Goal: Transaction & Acquisition: Purchase product/service

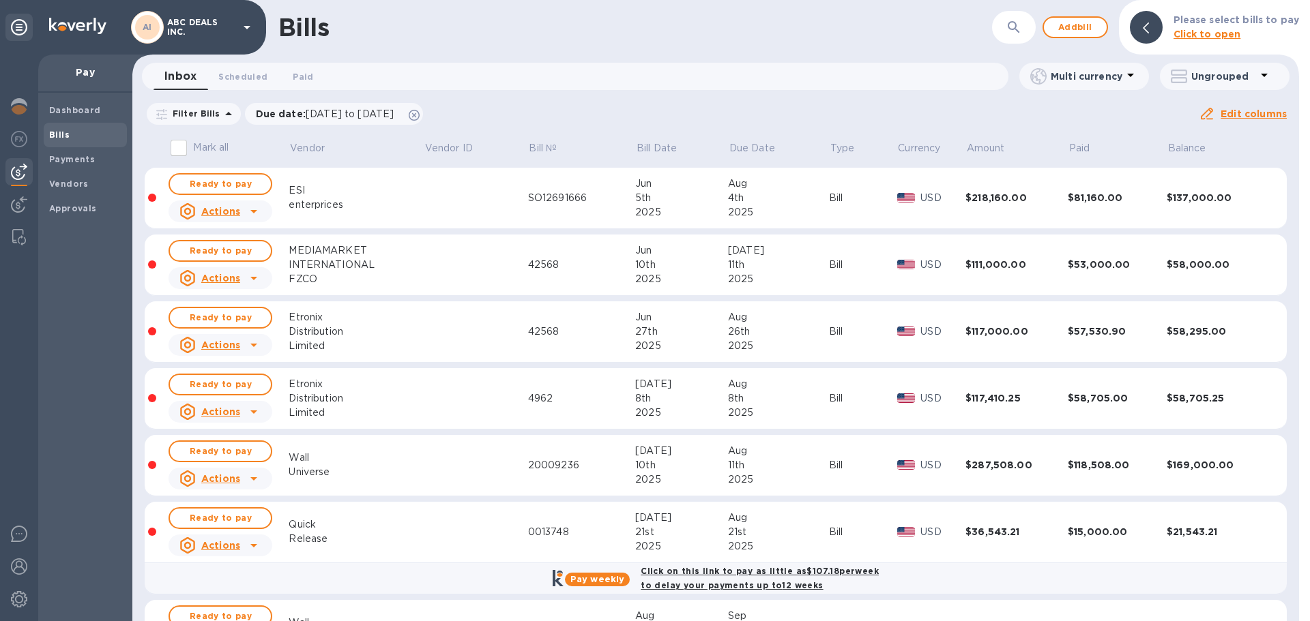
scroll to position [258, 0]
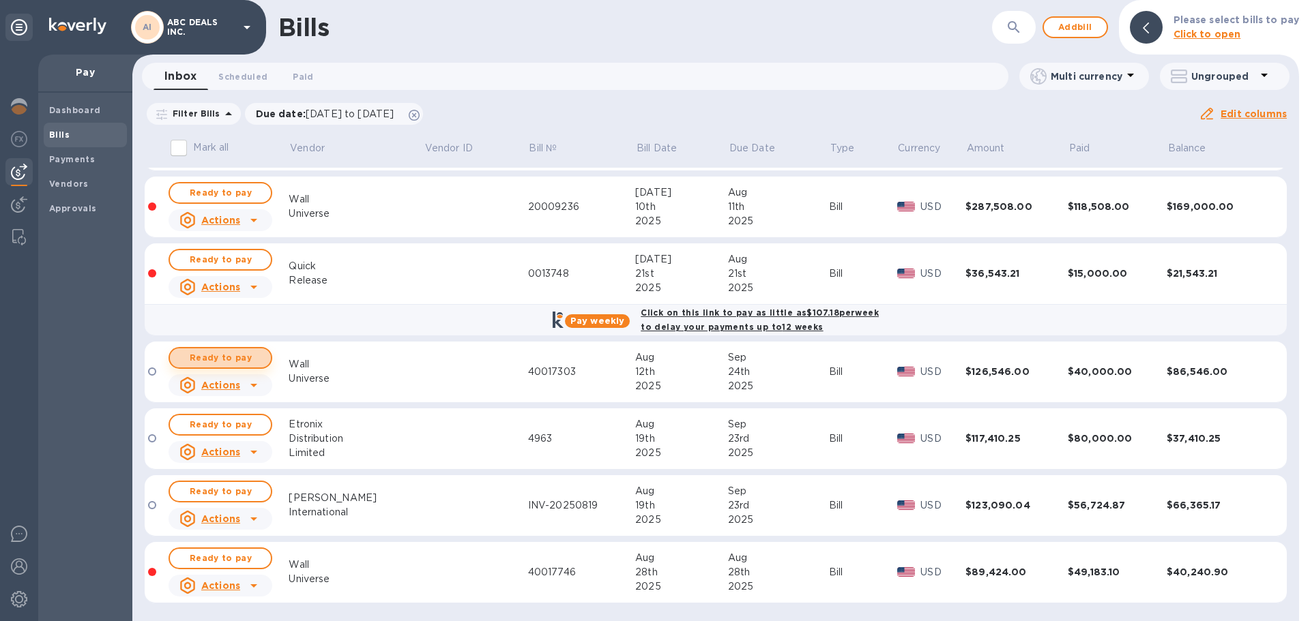
click at [220, 354] on span "Ready to pay" at bounding box center [220, 358] width 79 height 16
click at [209, 363] on span "Ready to pay" at bounding box center [220, 358] width 79 height 16
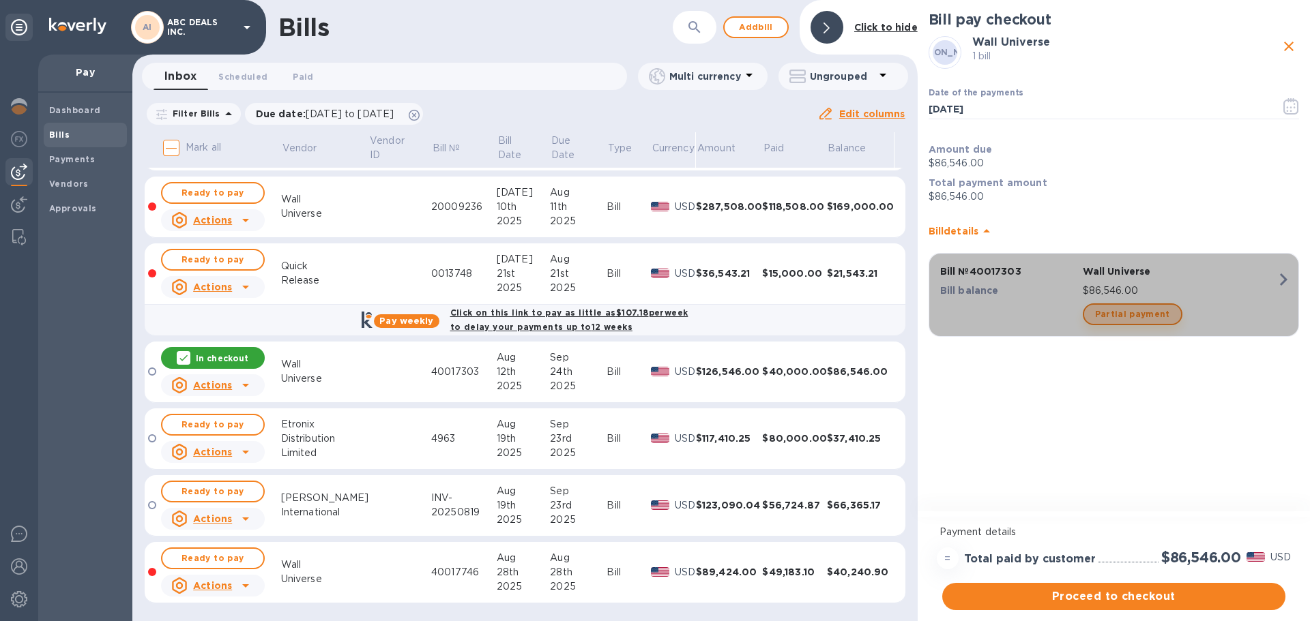
click at [1135, 318] on span "Partial payment" at bounding box center [1132, 314] width 75 height 16
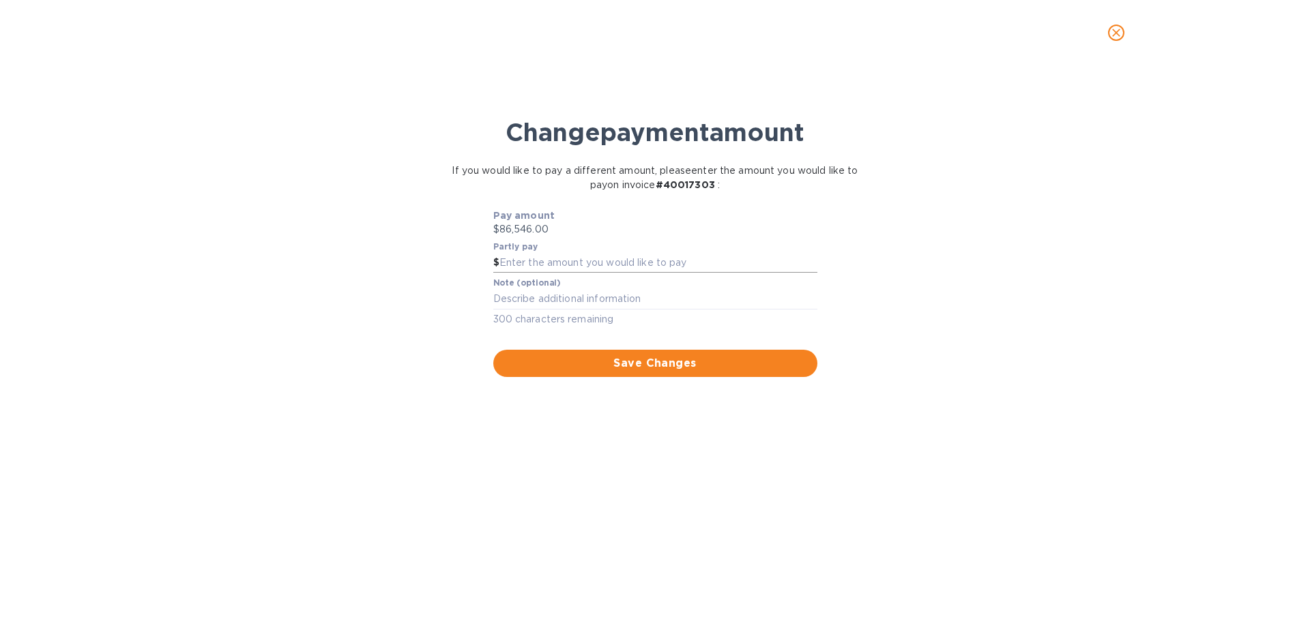
click at [566, 259] on input "text" at bounding box center [658, 263] width 318 height 20
type input "30,000"
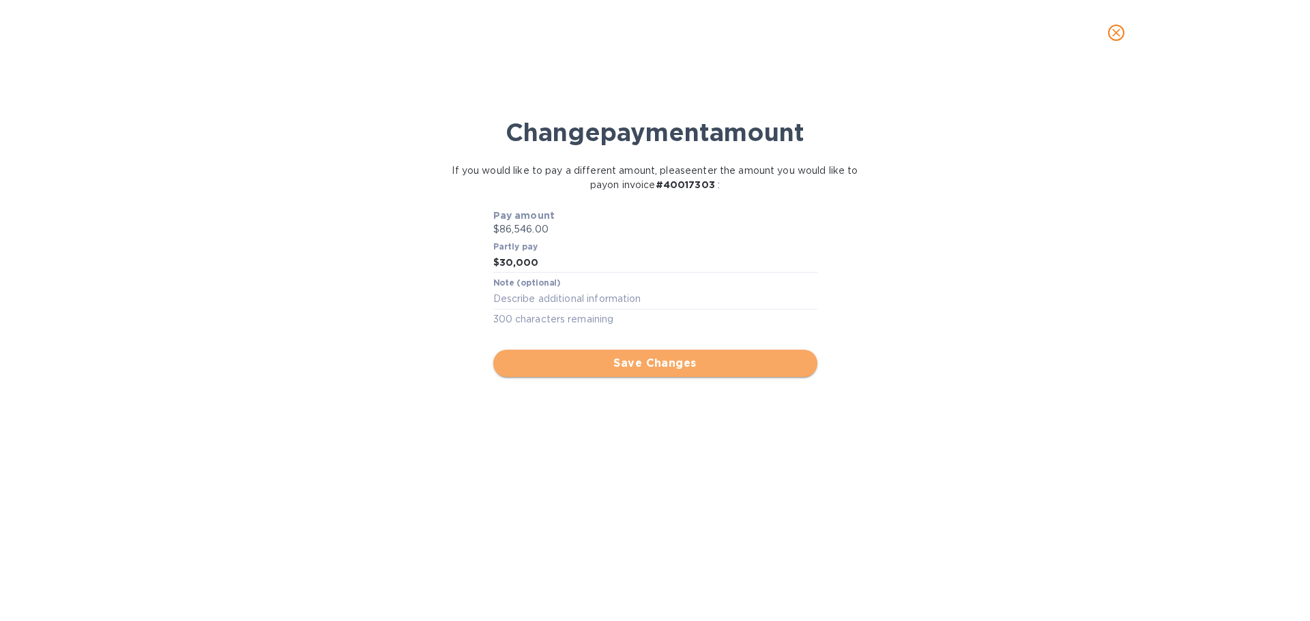
click at [591, 350] on button "Save Changes" at bounding box center [655, 363] width 324 height 27
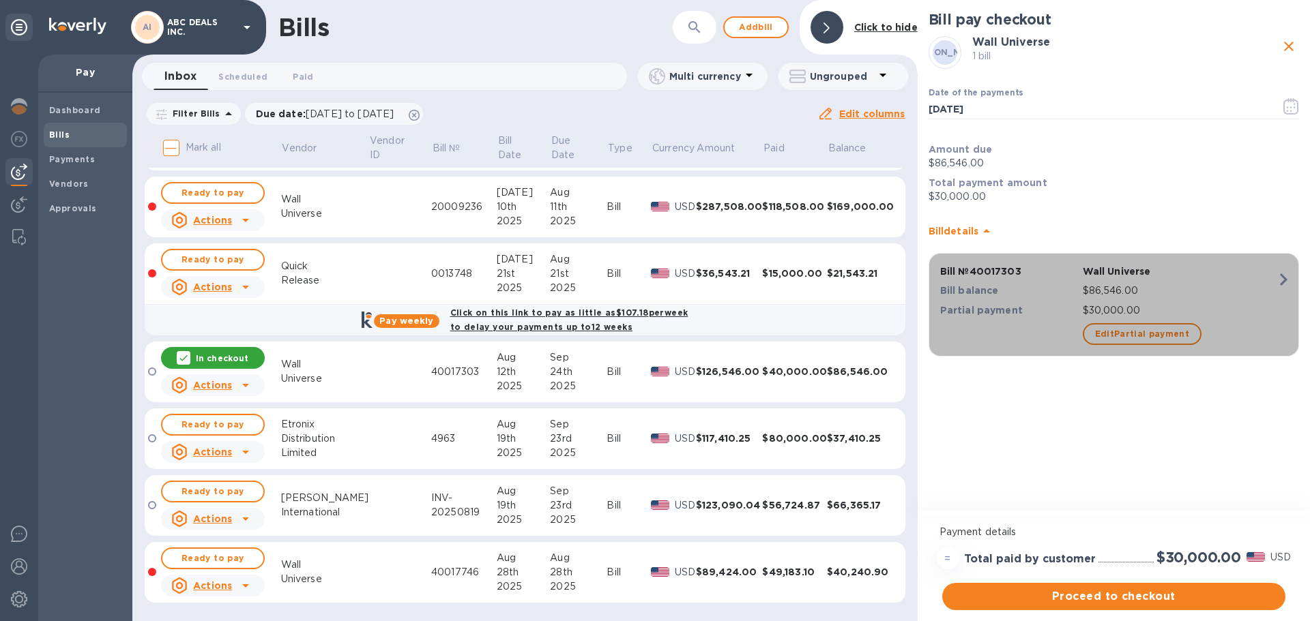
click at [1084, 287] on p "$86,546.00" at bounding box center [1179, 291] width 194 height 14
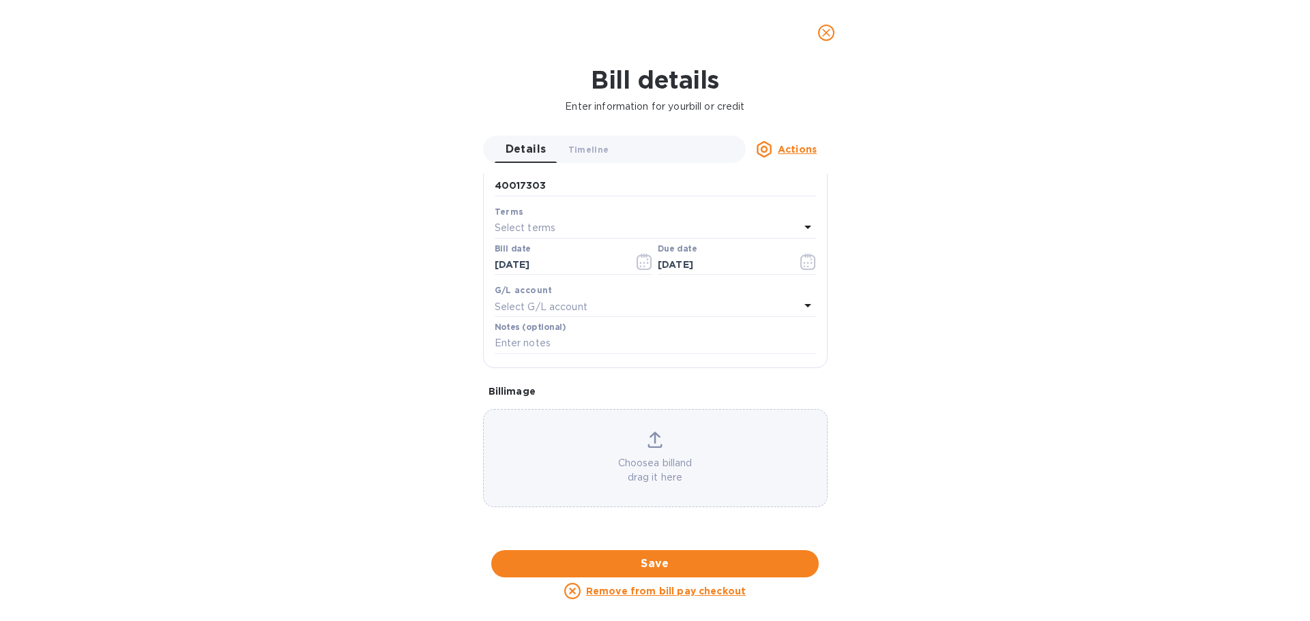
scroll to position [693, 0]
click at [669, 566] on span "Save" at bounding box center [655, 564] width 306 height 16
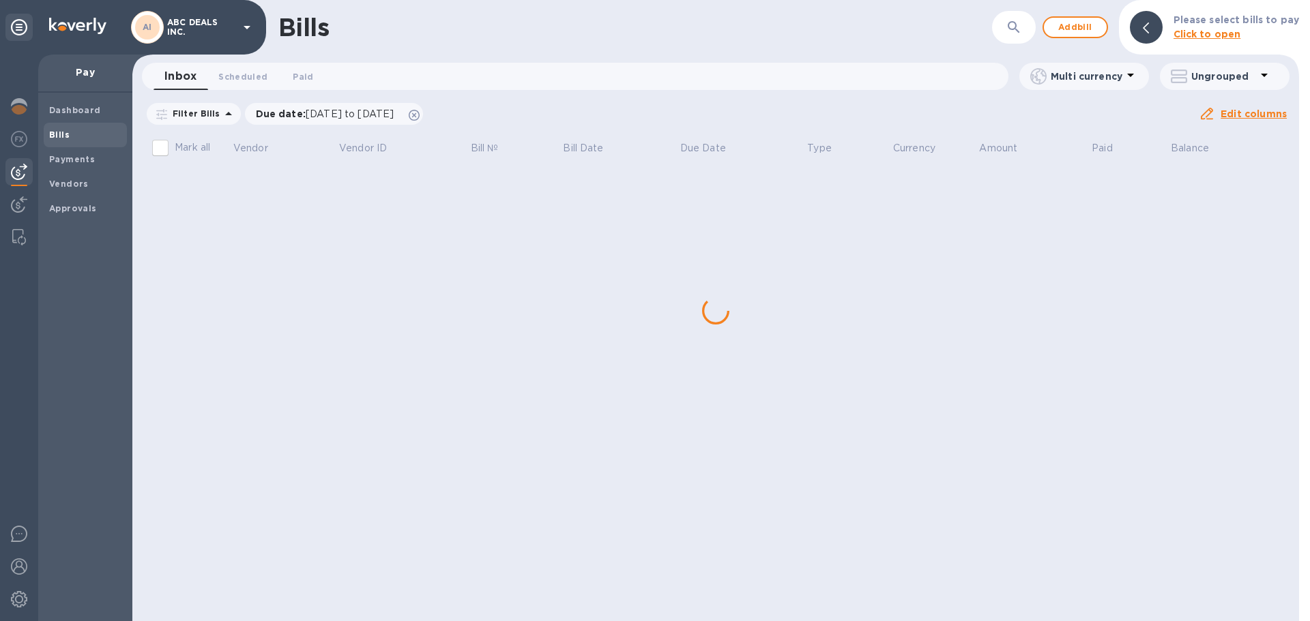
scroll to position [0, 0]
click at [827, 35] on div "Bills" at bounding box center [581, 27] width 606 height 29
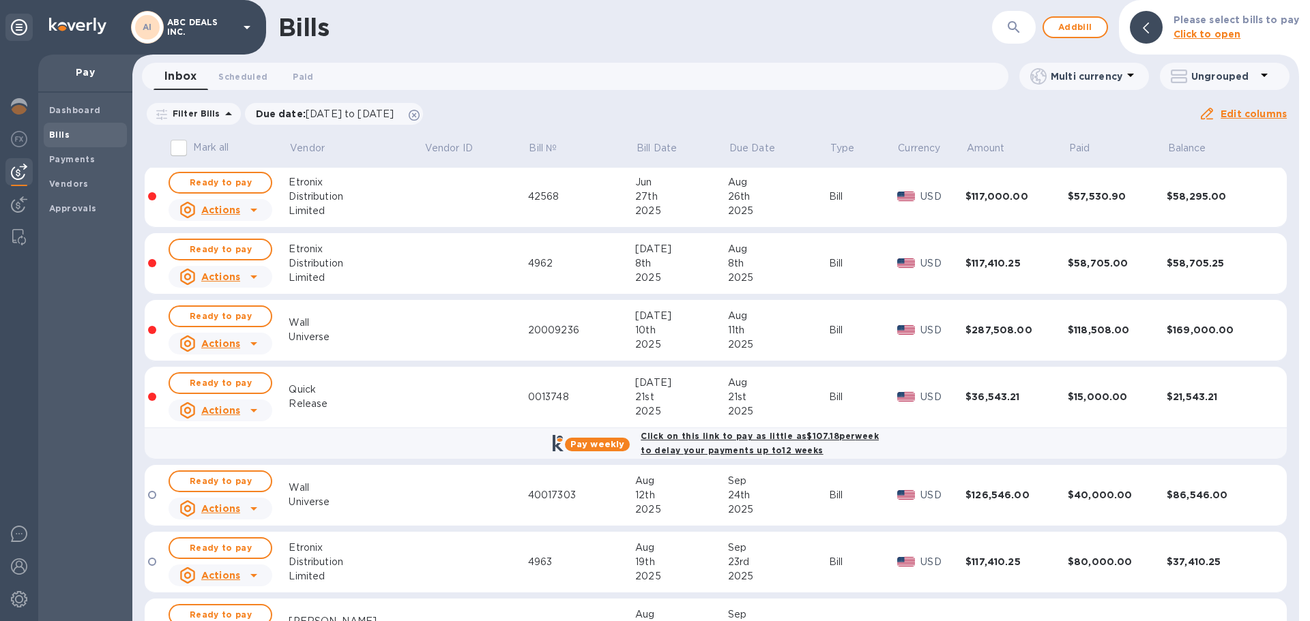
scroll to position [258, 0]
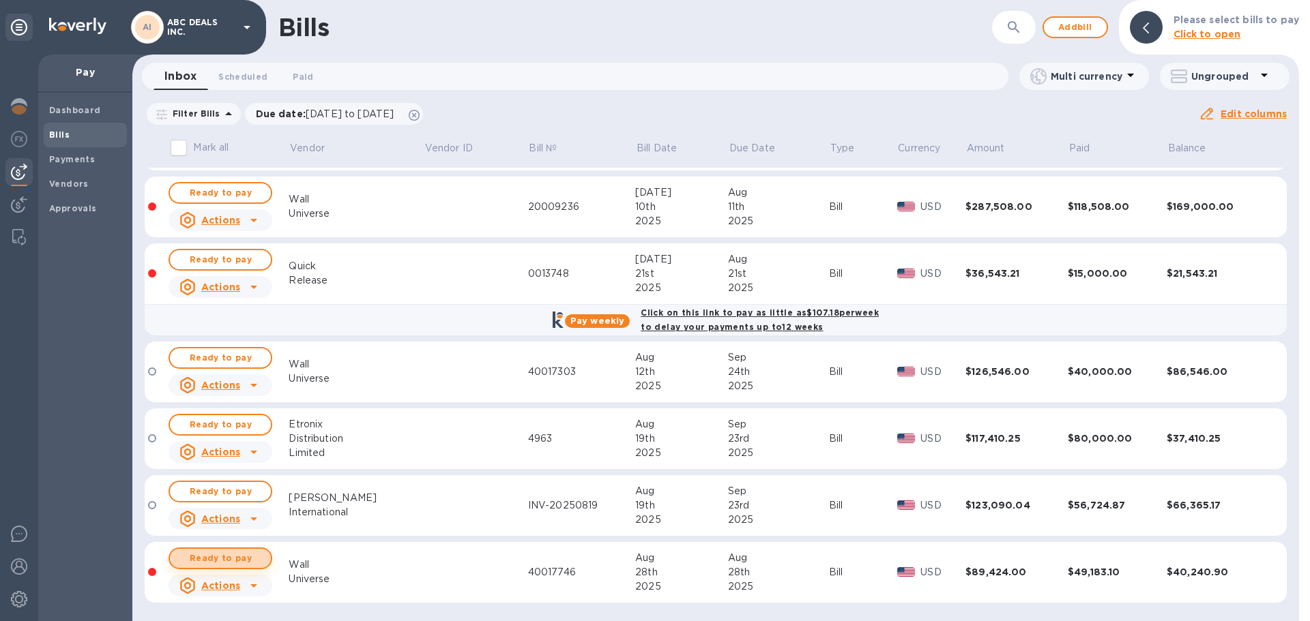
click at [233, 561] on span "Ready to pay" at bounding box center [220, 558] width 79 height 16
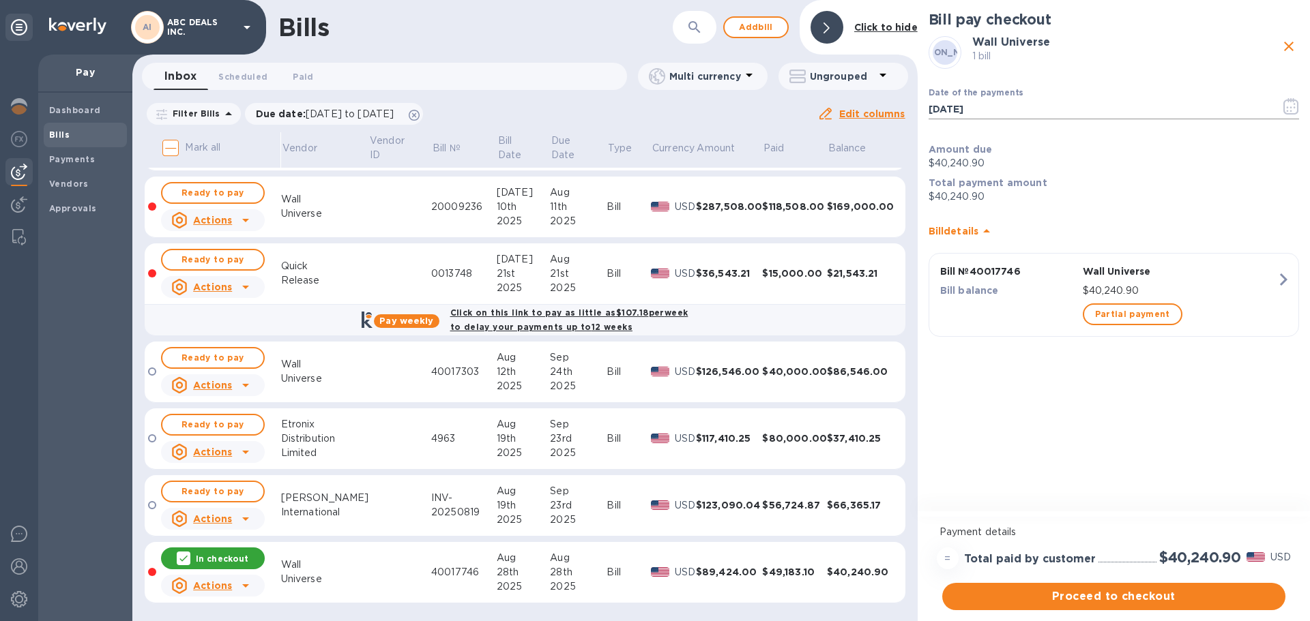
click at [1120, 117] on input "[DATE]" at bounding box center [1098, 109] width 341 height 20
click at [1150, 310] on span "Partial payment" at bounding box center [1132, 314] width 75 height 16
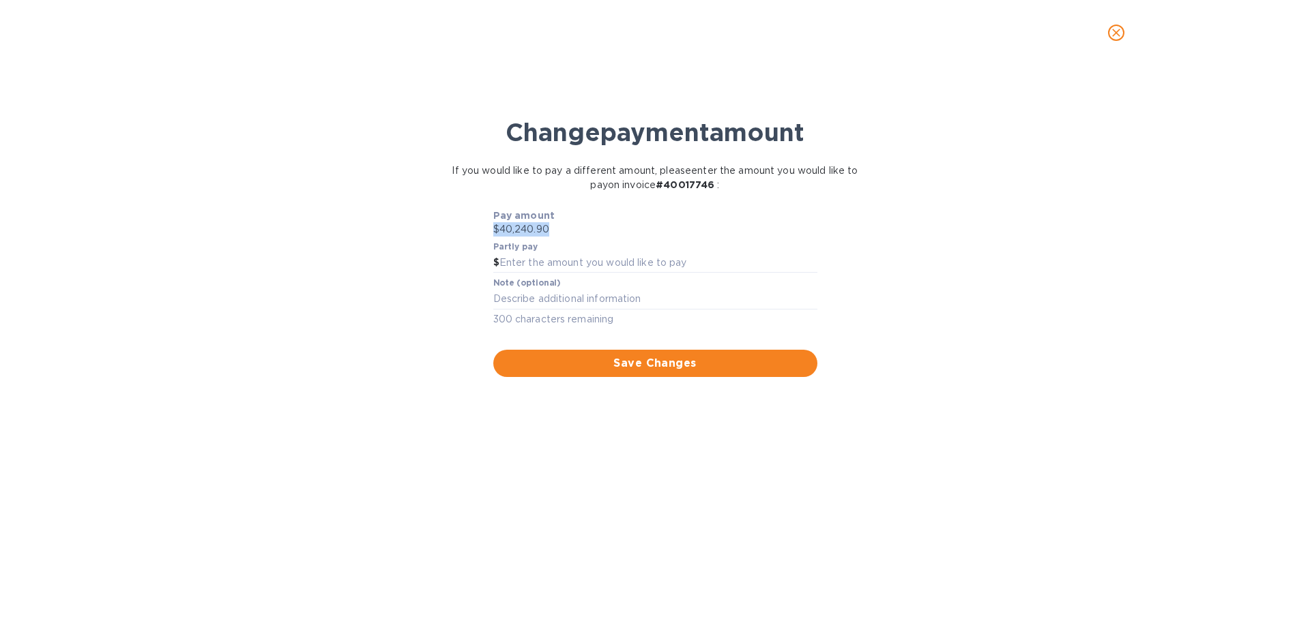
drag, startPoint x: 604, startPoint y: 229, endPoint x: 478, endPoint y: 228, distance: 126.2
click at [478, 228] on div "Pay amount $40,240.90 Partly pay $ Note (optional) x 300 characters remaining S…" at bounding box center [655, 293] width 409 height 168
drag, startPoint x: 515, startPoint y: 231, endPoint x: 532, endPoint y: 229, distance: 17.2
click at [516, 231] on p "$40,240.90" at bounding box center [655, 229] width 324 height 14
click at [595, 232] on p "$40,240.90" at bounding box center [655, 229] width 324 height 14
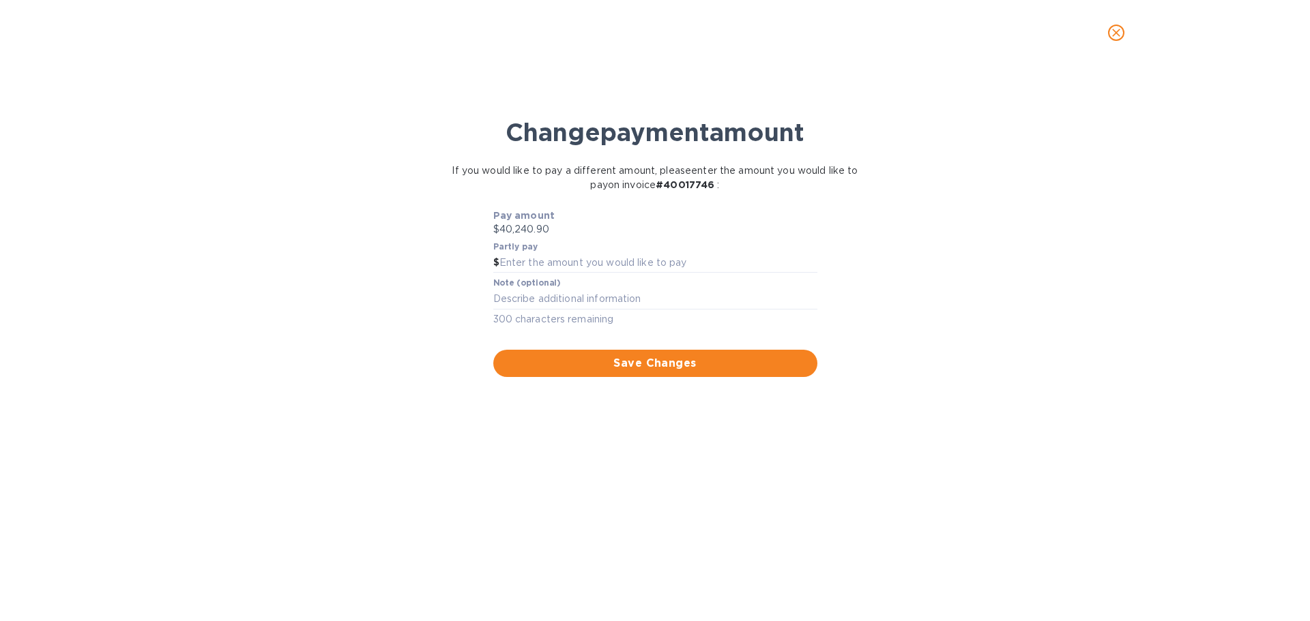
click at [1116, 38] on icon "close" at bounding box center [1116, 33] width 14 height 14
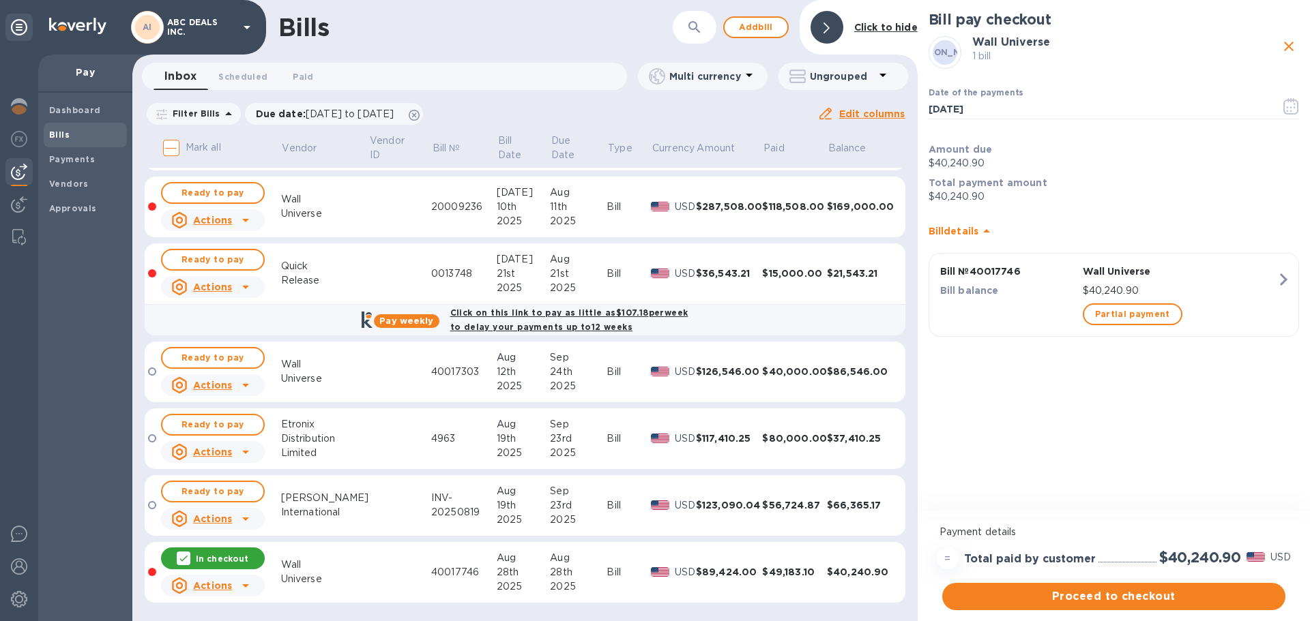
click at [60, 134] on b "Bills" at bounding box center [59, 135] width 20 height 10
click at [78, 156] on b "Payments" at bounding box center [72, 159] width 46 height 10
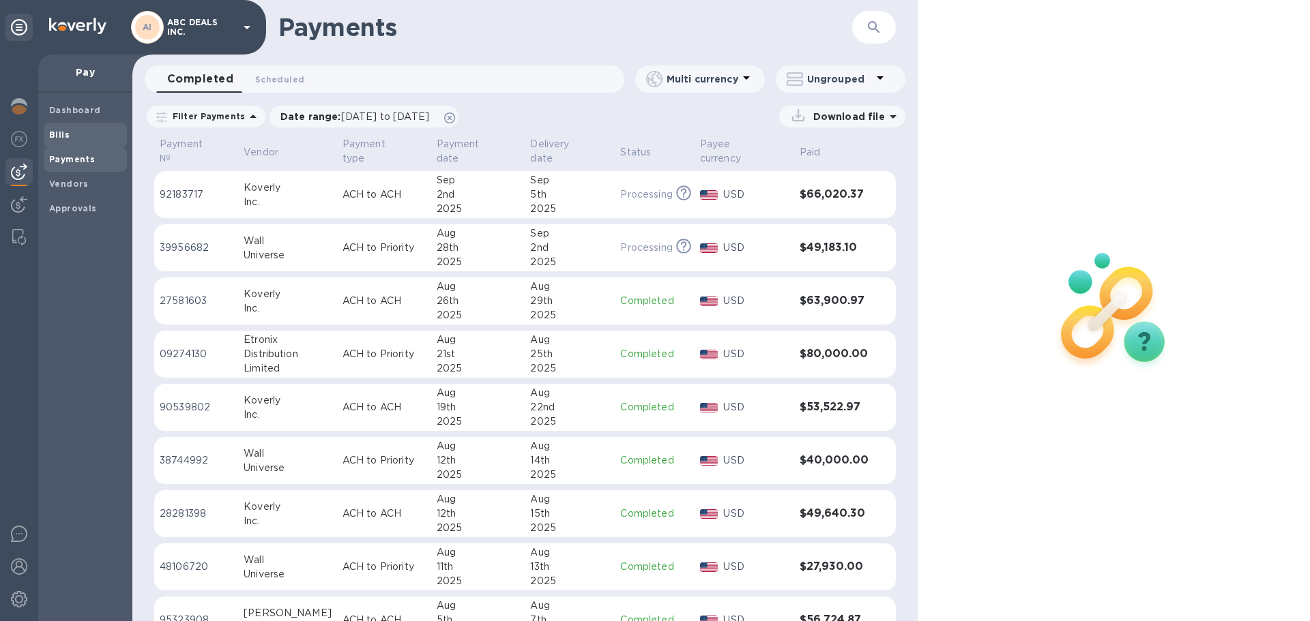
click at [59, 130] on b "Bills" at bounding box center [59, 135] width 20 height 10
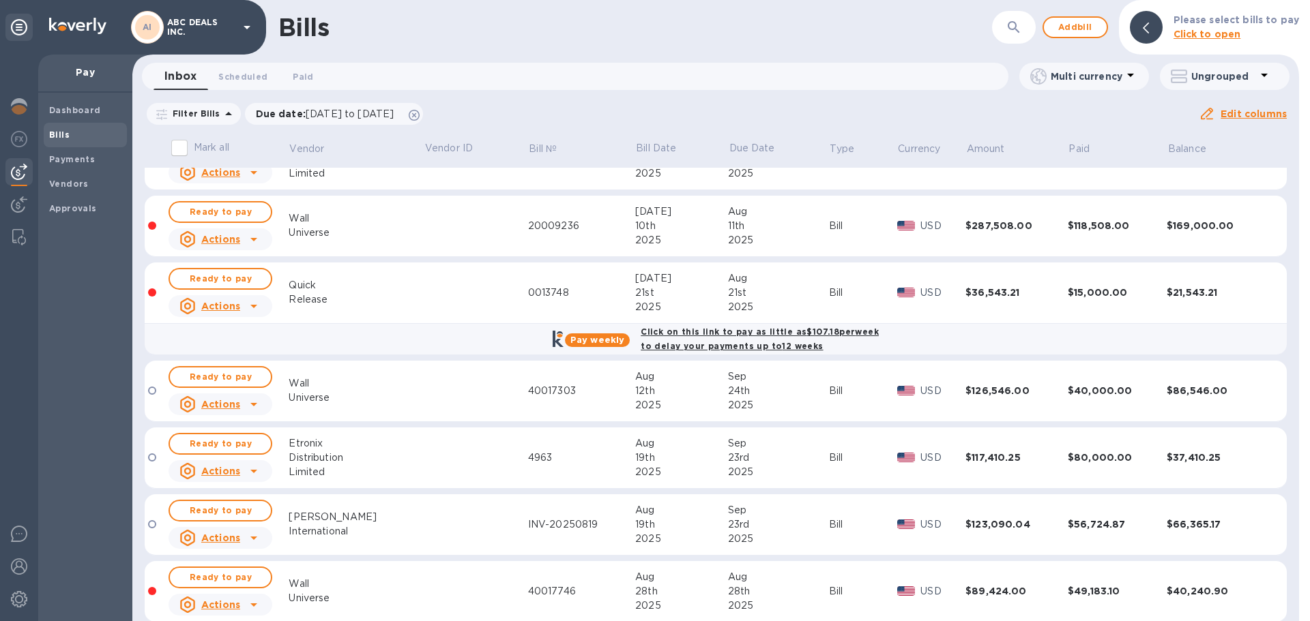
scroll to position [258, 0]
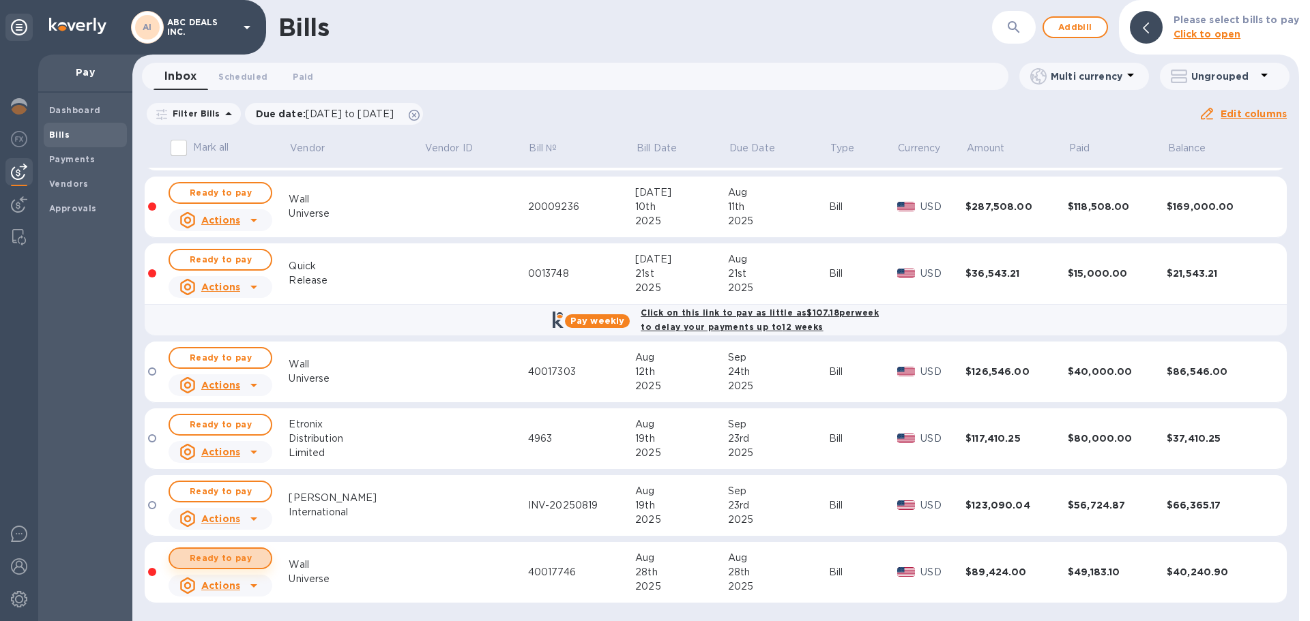
click at [233, 558] on span "Ready to pay" at bounding box center [220, 558] width 79 height 16
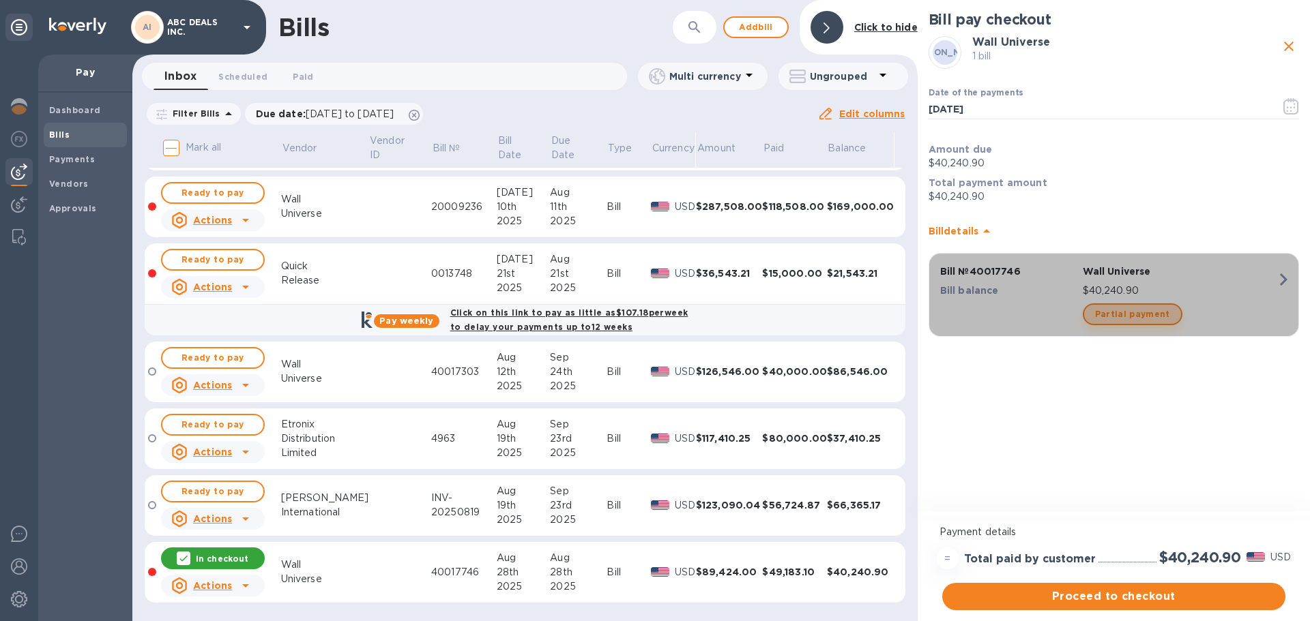
click at [1140, 316] on span "Partial payment" at bounding box center [1132, 314] width 75 height 16
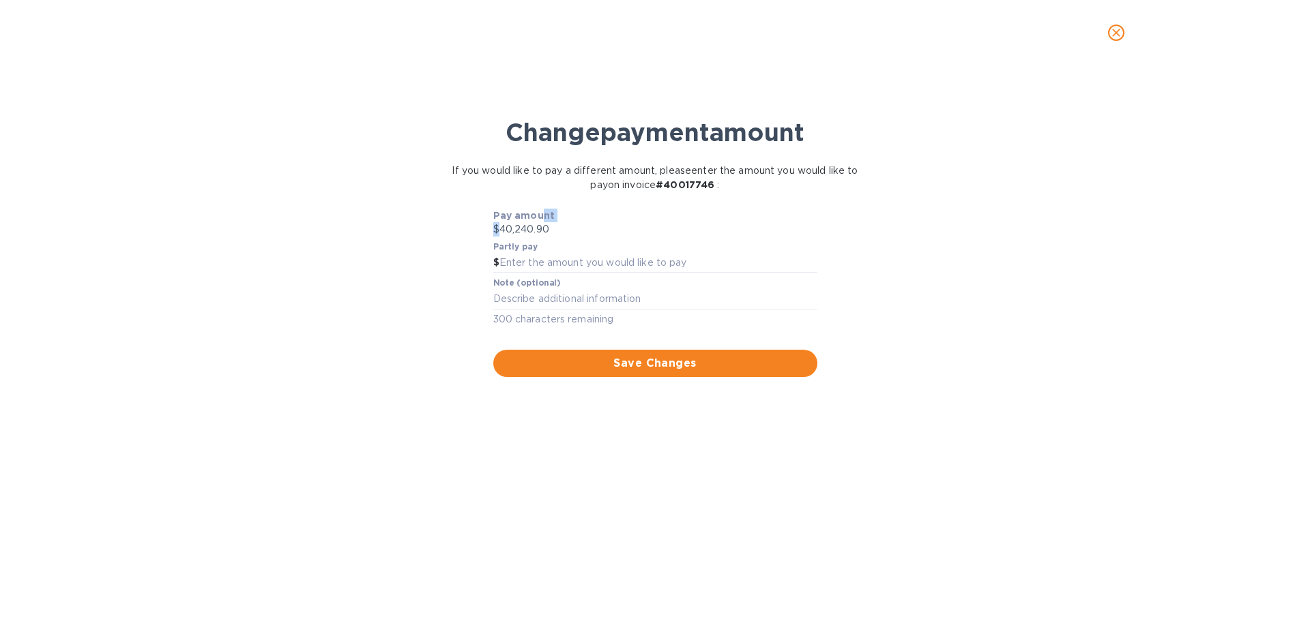
drag, startPoint x: 537, startPoint y: 221, endPoint x: 498, endPoint y: 222, distance: 38.9
click at [498, 222] on div "Pay amount $40,240.90" at bounding box center [655, 223] width 324 height 28
click at [544, 226] on p "$40,240.90" at bounding box center [655, 229] width 324 height 14
drag, startPoint x: 553, startPoint y: 228, endPoint x: 492, endPoint y: 231, distance: 60.7
click at [493, 231] on p "$40,240.90" at bounding box center [655, 229] width 324 height 14
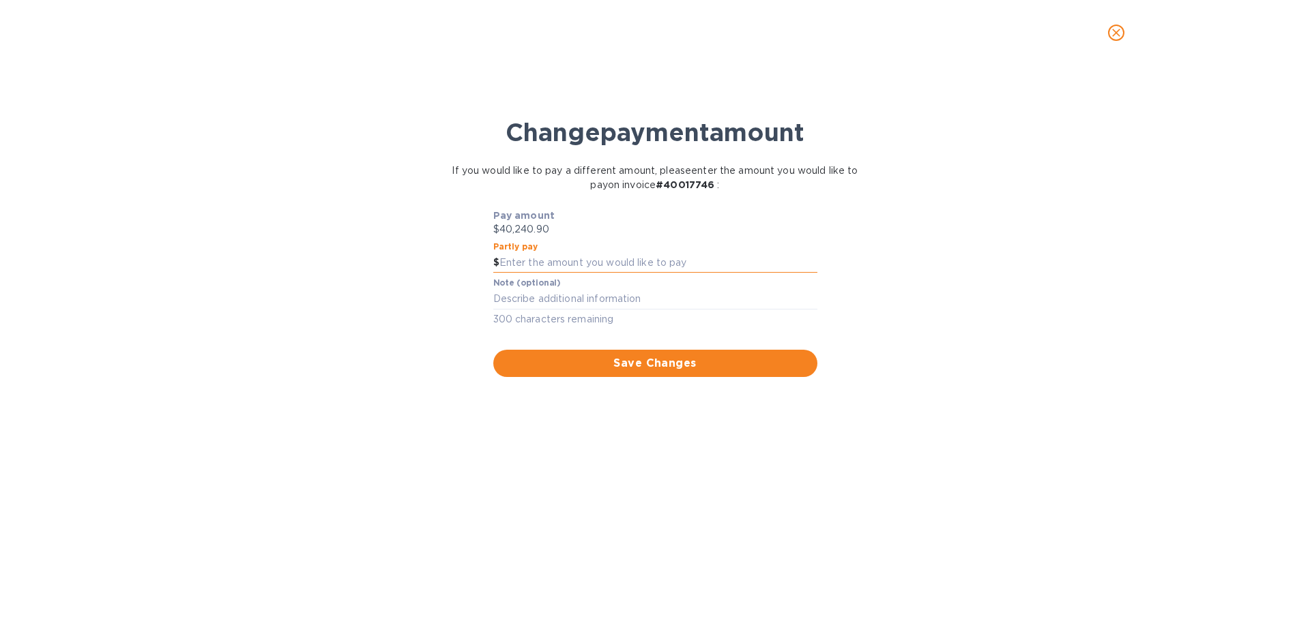
click at [584, 261] on input "text" at bounding box center [658, 263] width 318 height 20
type input "30,000"
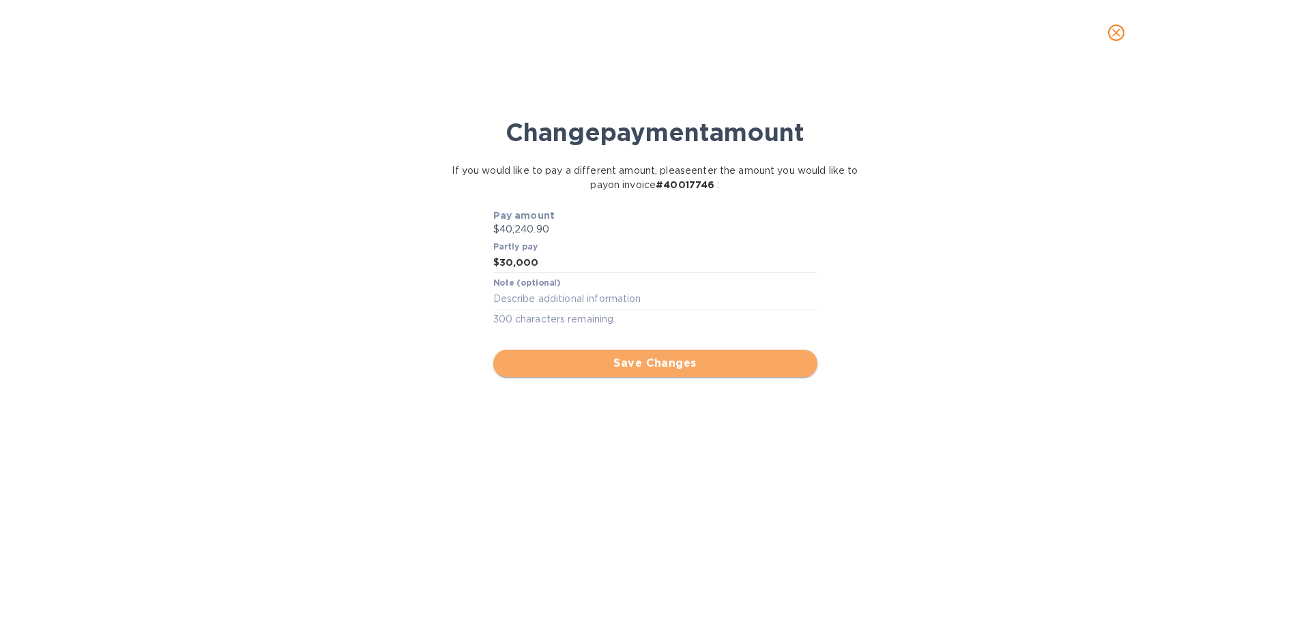
click at [649, 363] on span "Save Changes" at bounding box center [655, 363] width 302 height 16
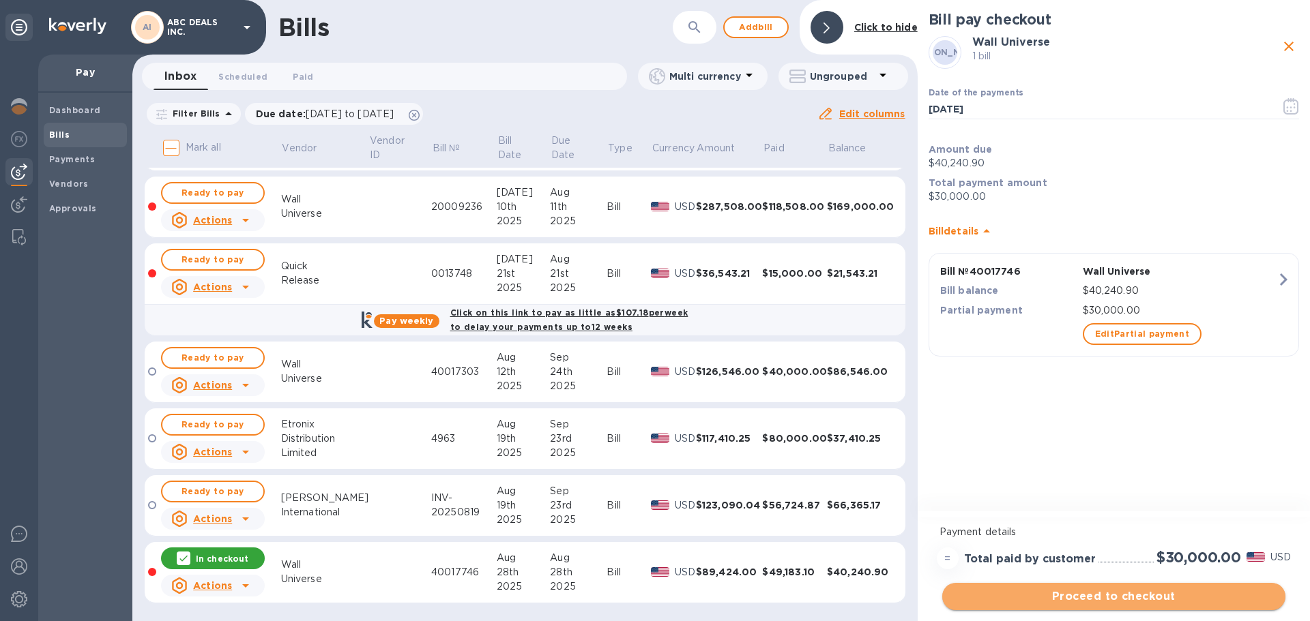
click at [1115, 590] on span "Proceed to checkout" at bounding box center [1113, 597] width 321 height 16
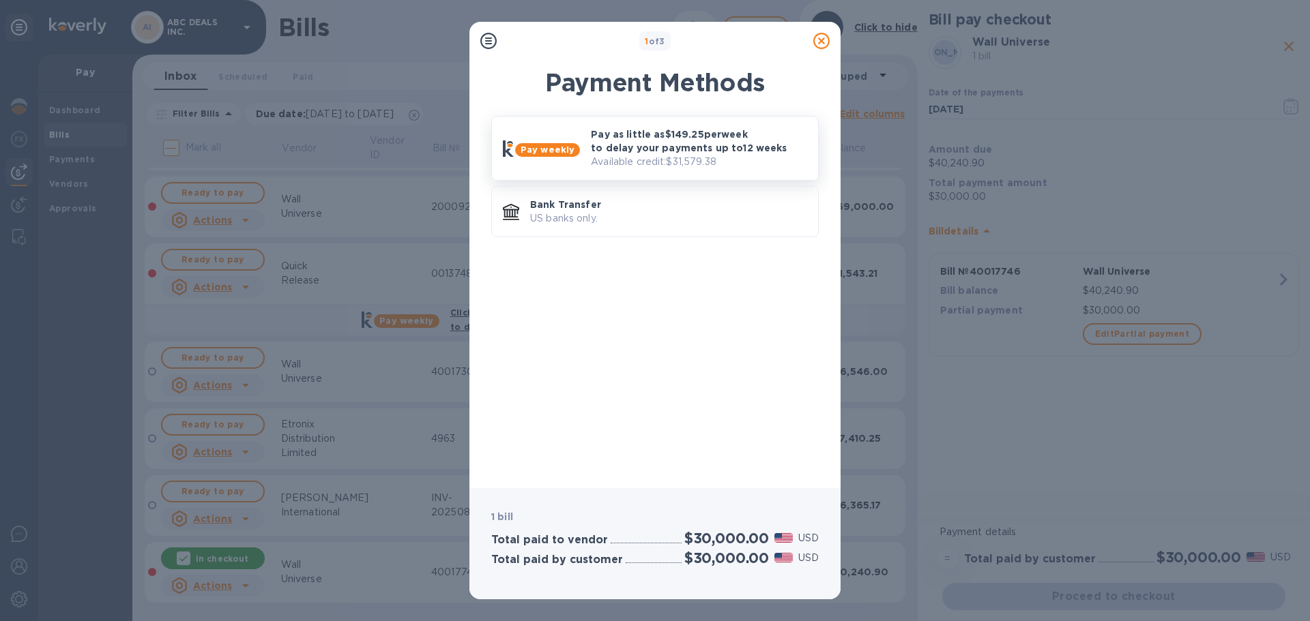
click at [656, 146] on p "Pay as little as $149.25 per week to delay your payments up to 12 weeks" at bounding box center [699, 141] width 216 height 27
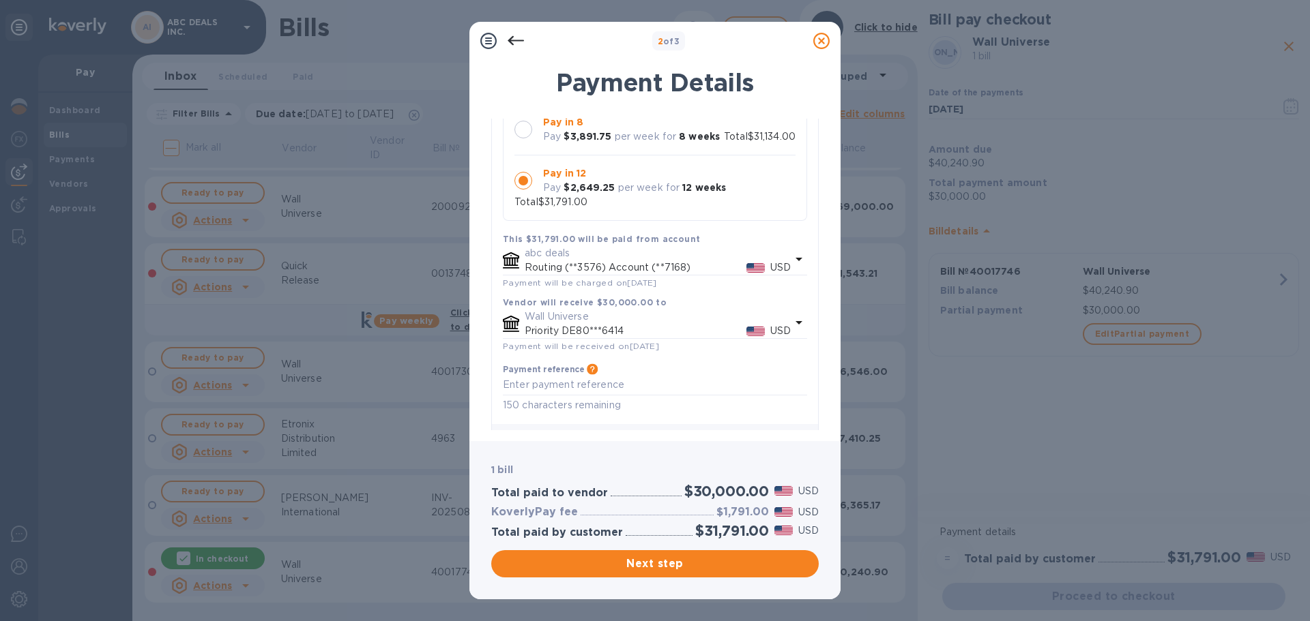
scroll to position [205, 0]
click at [661, 327] on p "Priority DE80***6414" at bounding box center [635, 328] width 222 height 14
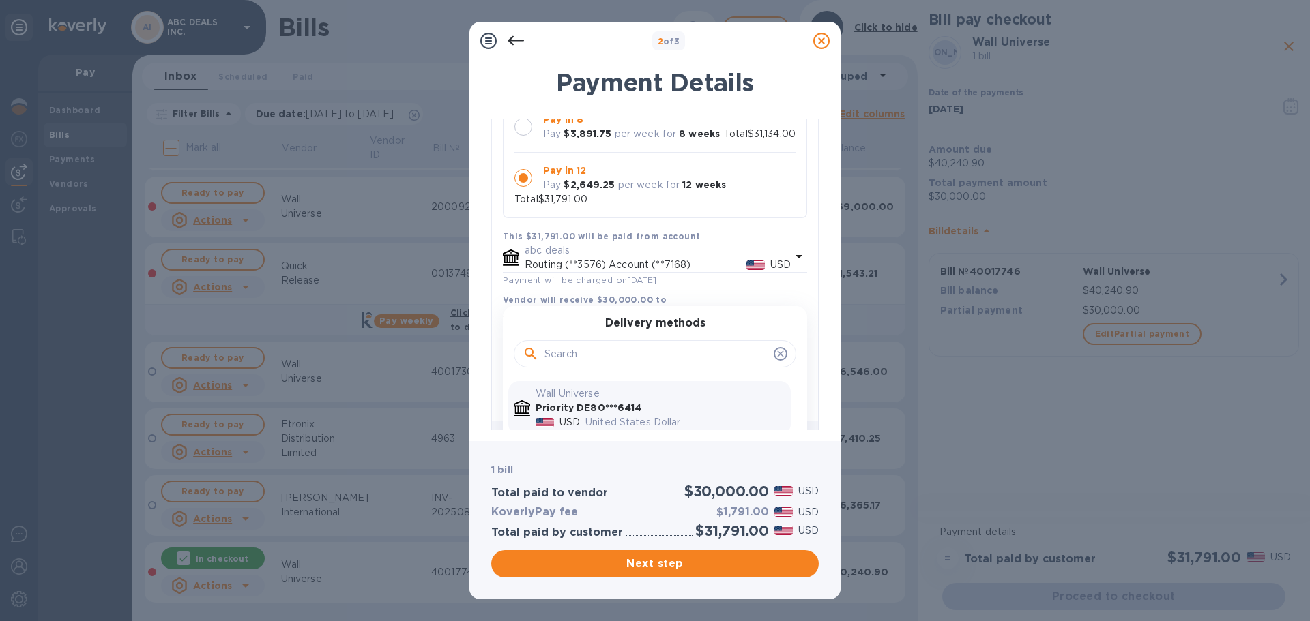
click at [687, 411] on p "Priority DE80***6414" at bounding box center [660, 408] width 250 height 14
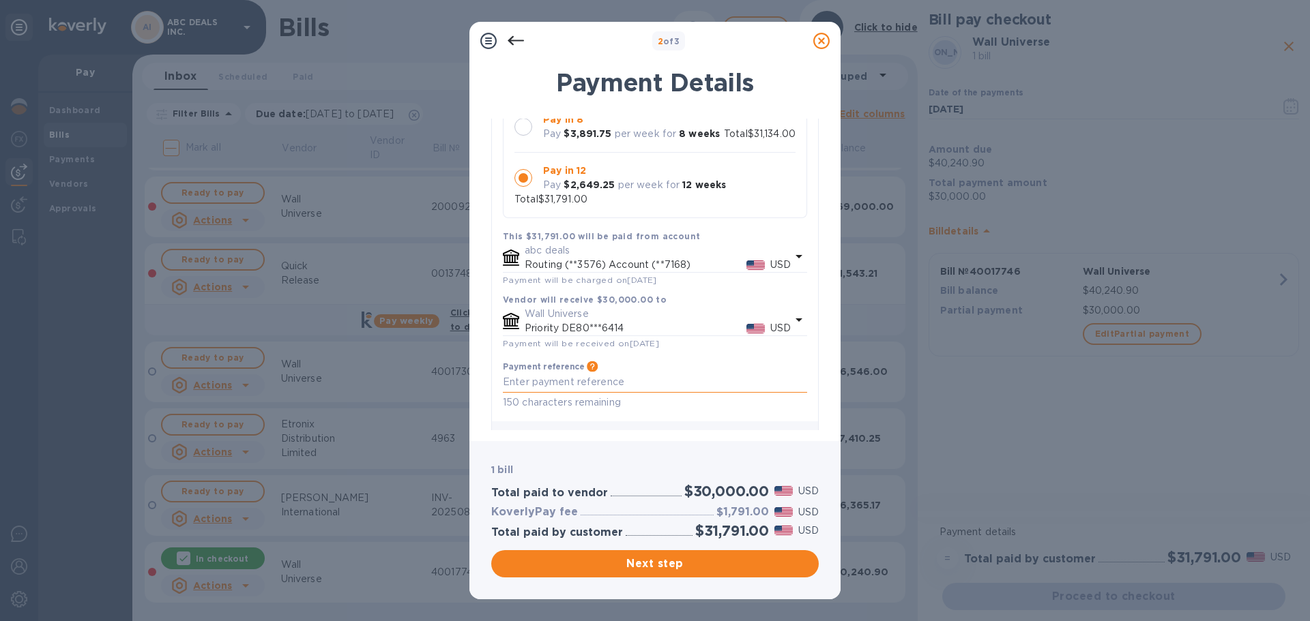
click at [570, 386] on textarea at bounding box center [655, 382] width 304 height 12
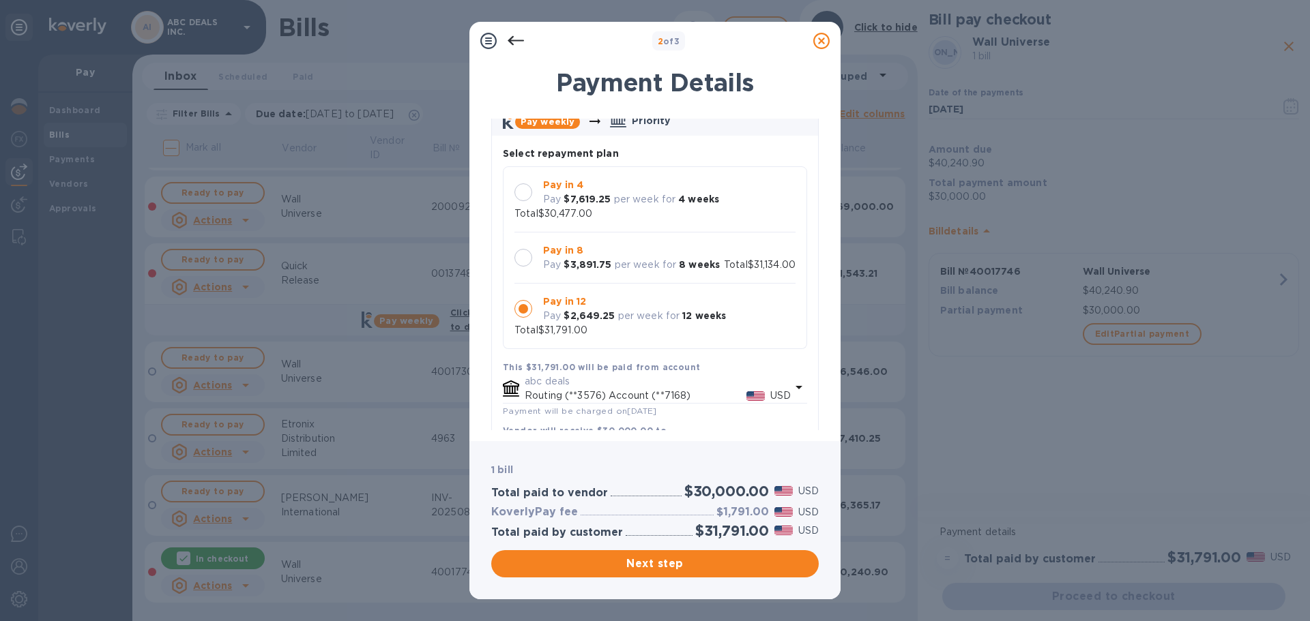
scroll to position [68, 0]
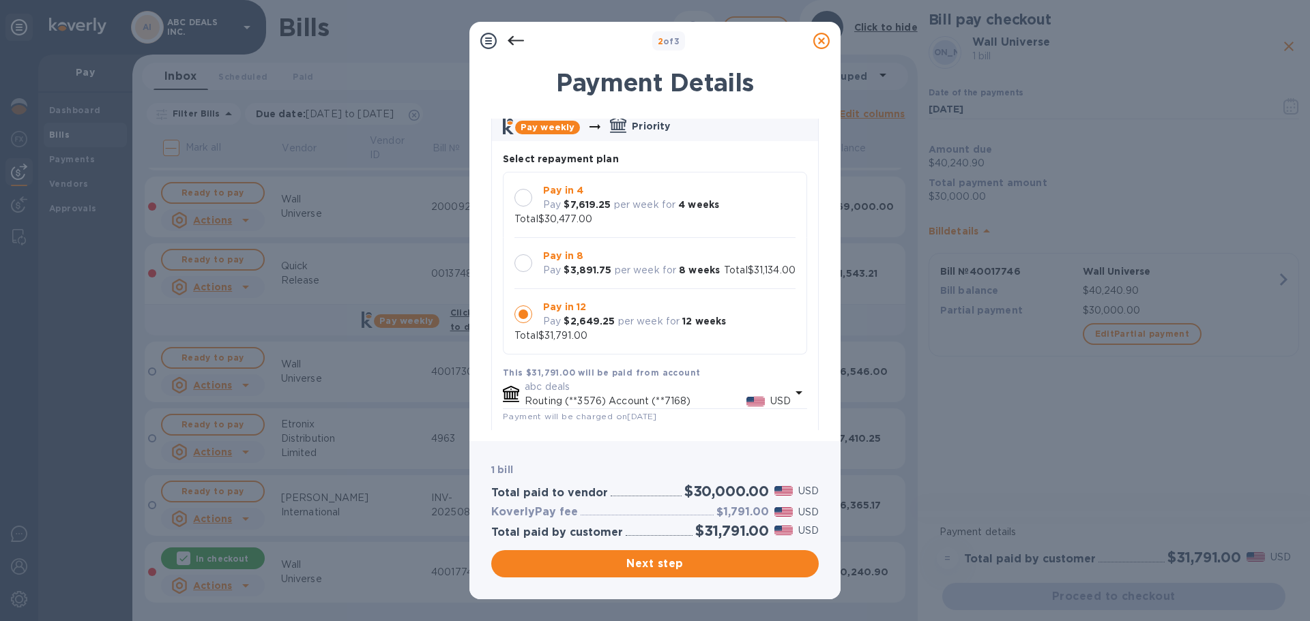
click at [652, 263] on p "per week for" at bounding box center [646, 270] width 62 height 14
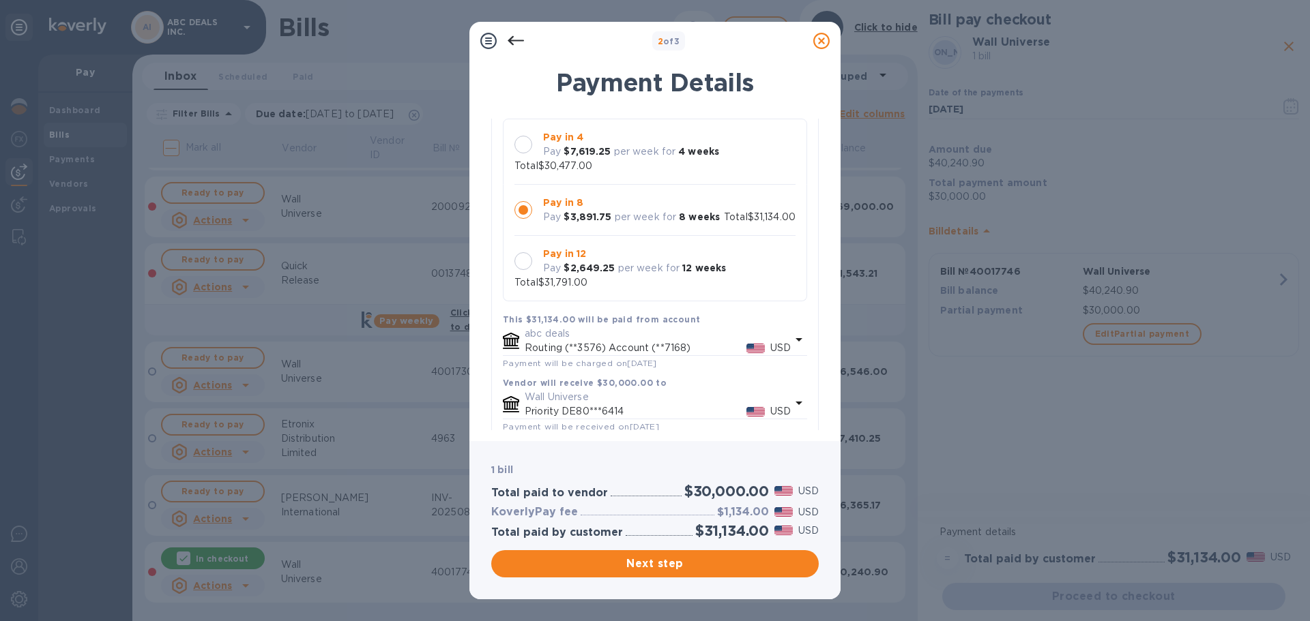
scroll to position [237, 0]
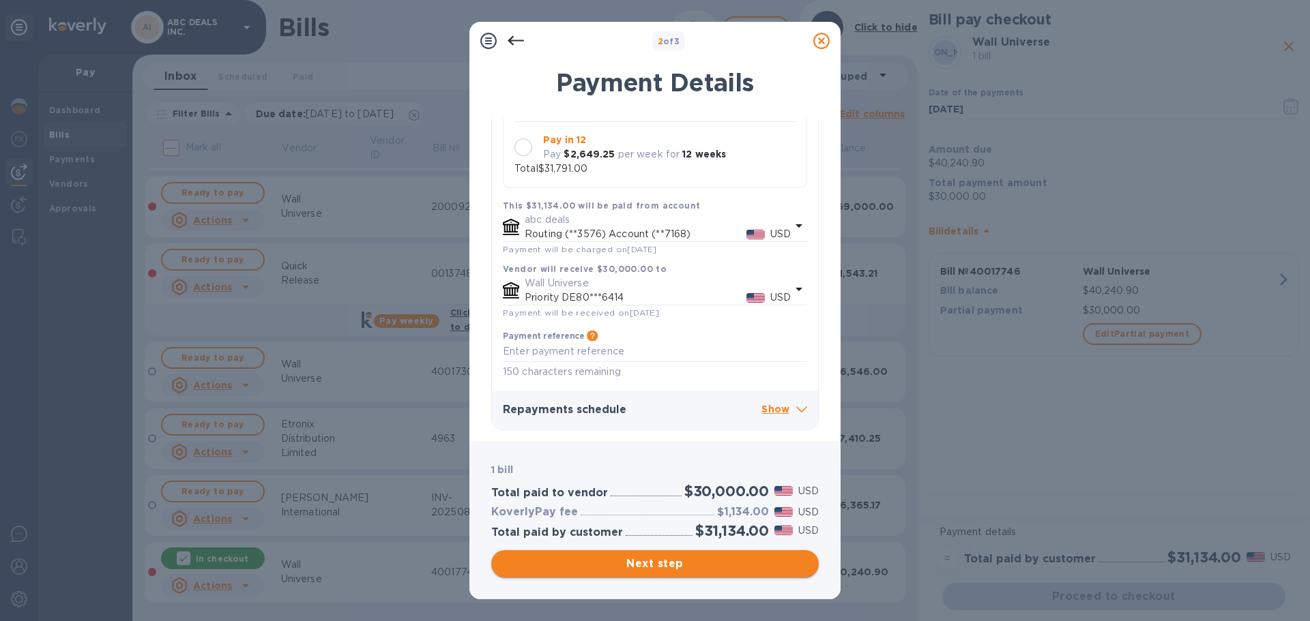
click at [692, 558] on span "Next step" at bounding box center [655, 564] width 306 height 16
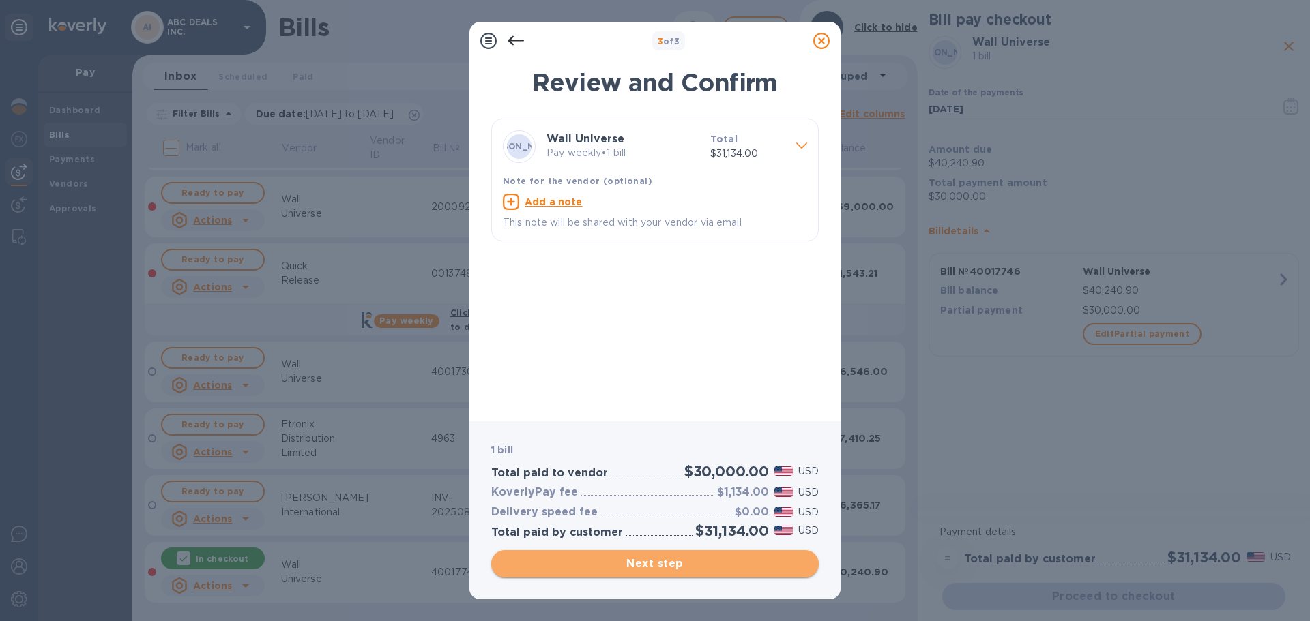
click at [675, 557] on span "Next step" at bounding box center [655, 564] width 306 height 16
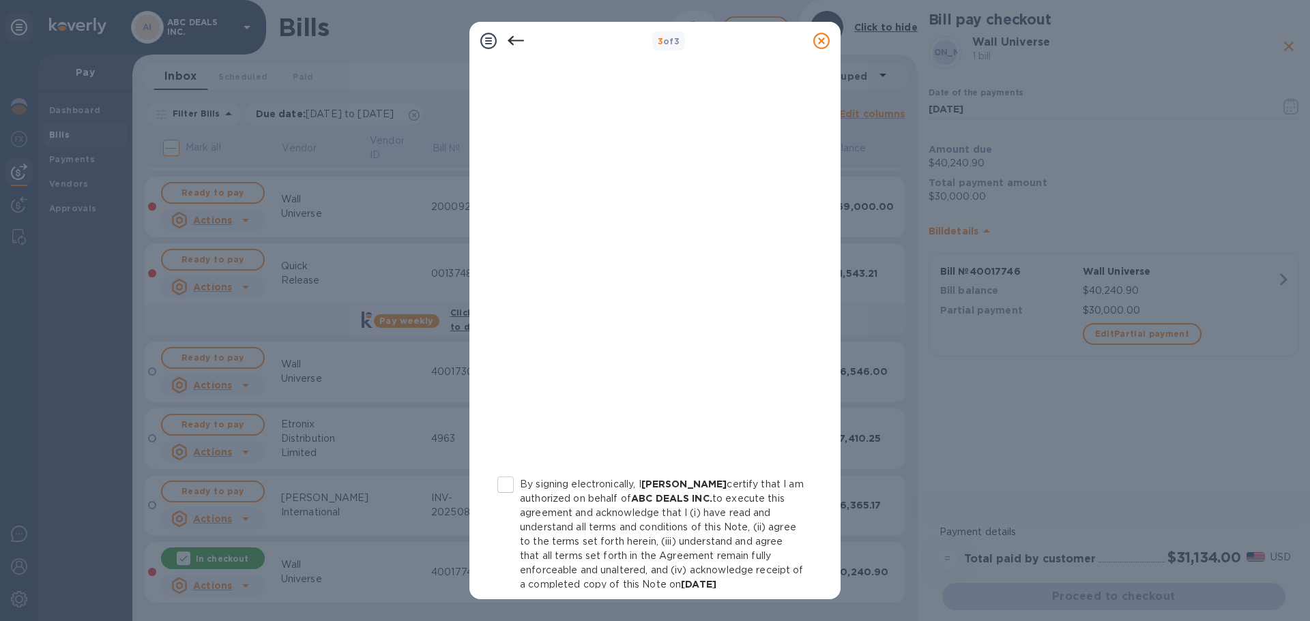
scroll to position [141, 0]
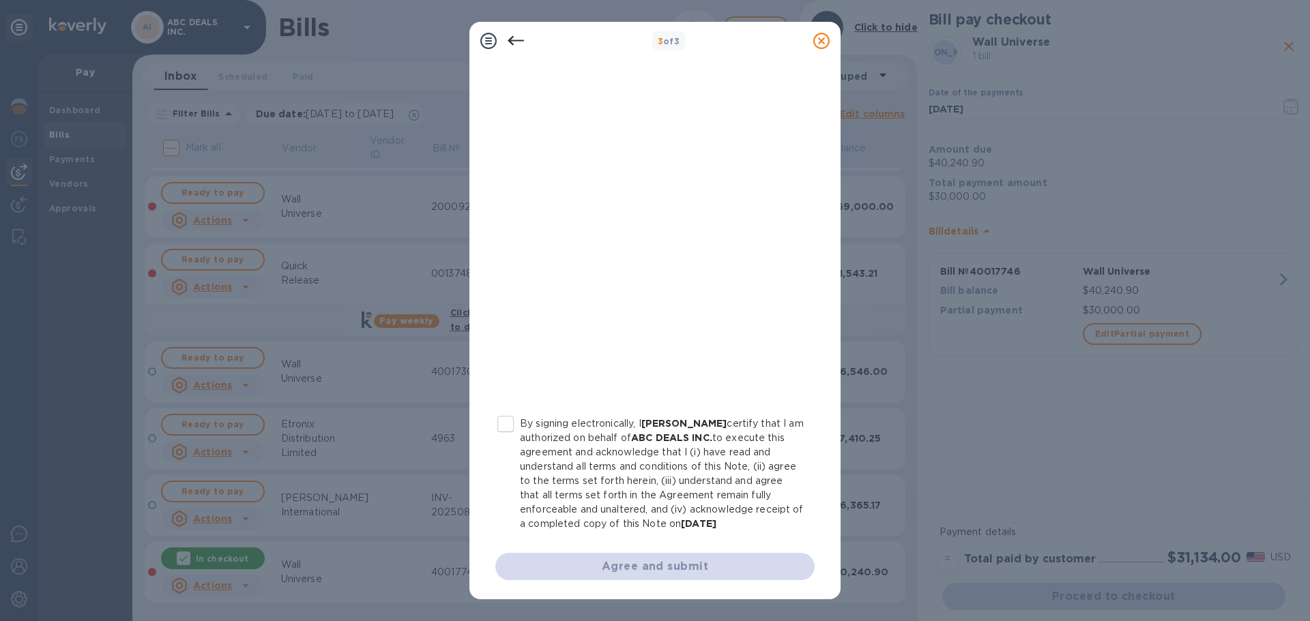
click at [514, 424] on input "By signing electronically, I [PERSON_NAME] certify that I am authorized on beha…" at bounding box center [505, 424] width 29 height 29
checkbox input "true"
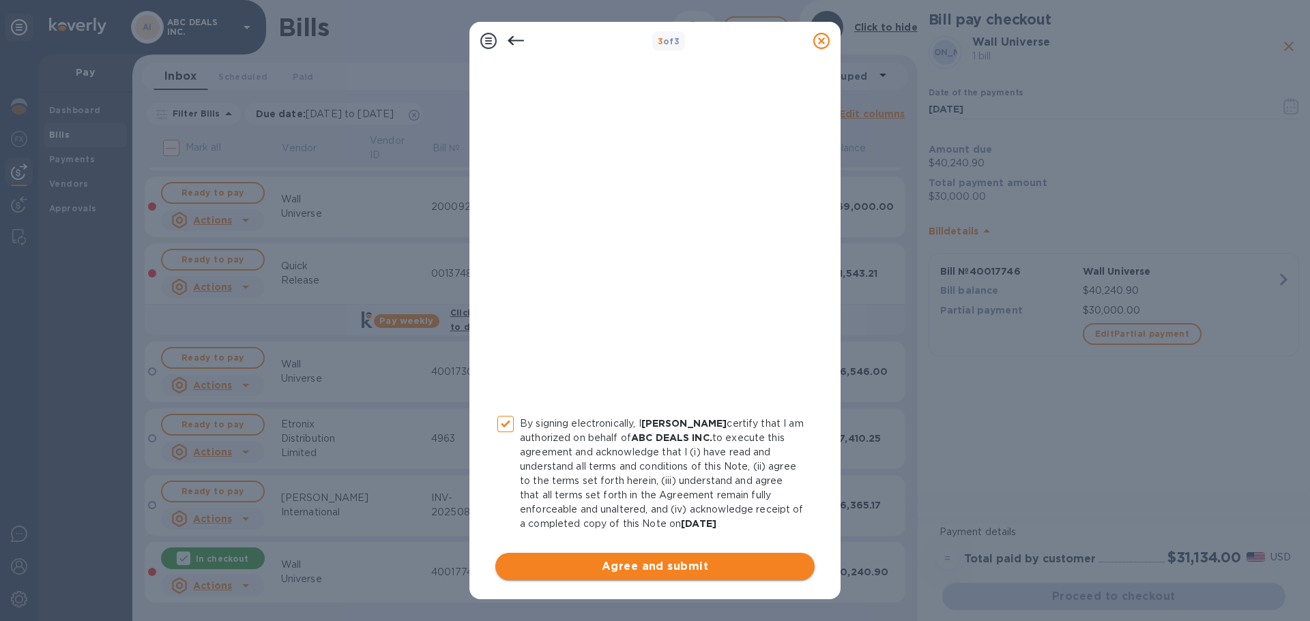
click at [596, 558] on button "Agree and submit" at bounding box center [654, 566] width 319 height 27
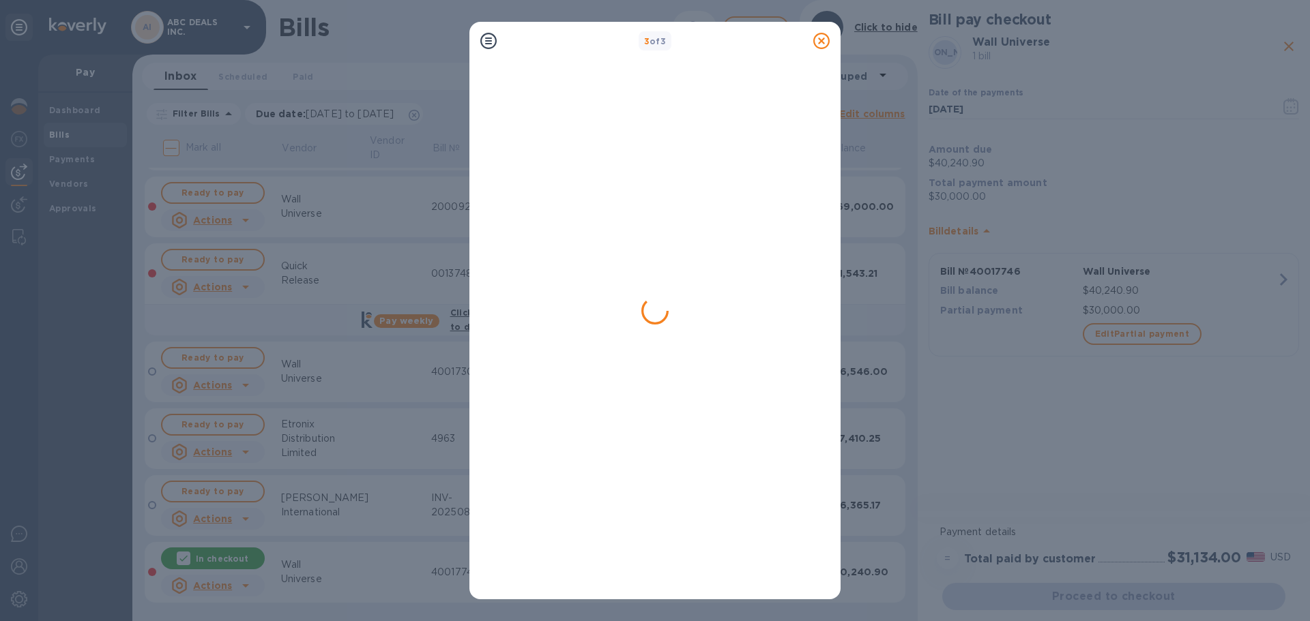
scroll to position [0, 0]
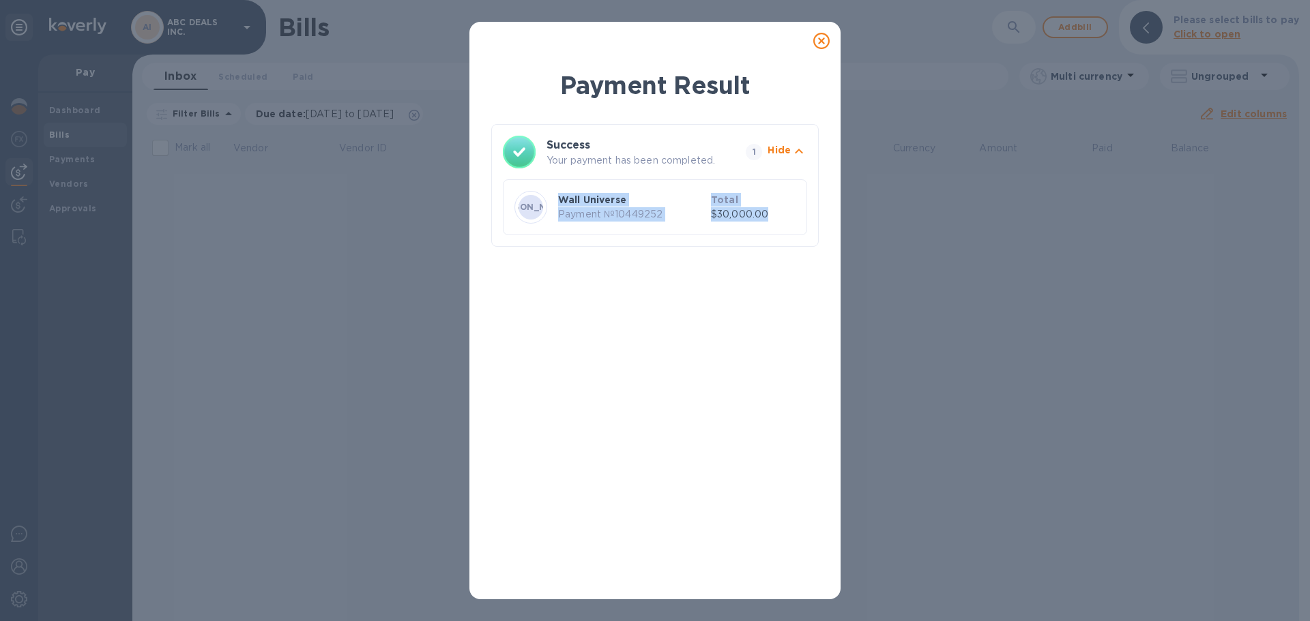
drag, startPoint x: 789, startPoint y: 216, endPoint x: 534, endPoint y: 200, distance: 255.6
click at [534, 200] on div "WU Wall Universe Payment № 10449252 Total $30,000.00" at bounding box center [655, 207] width 286 height 38
copy div "Wall Universe Payment № 10449252 Total $30,000.00"
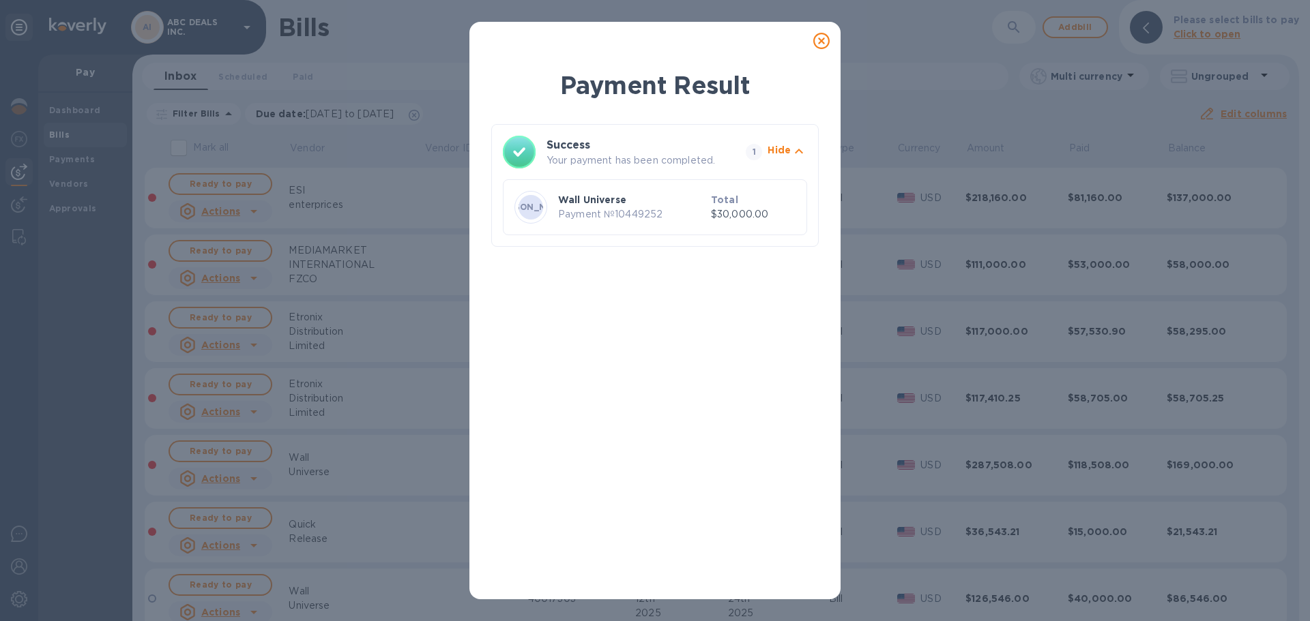
click at [818, 46] on icon at bounding box center [821, 41] width 16 height 16
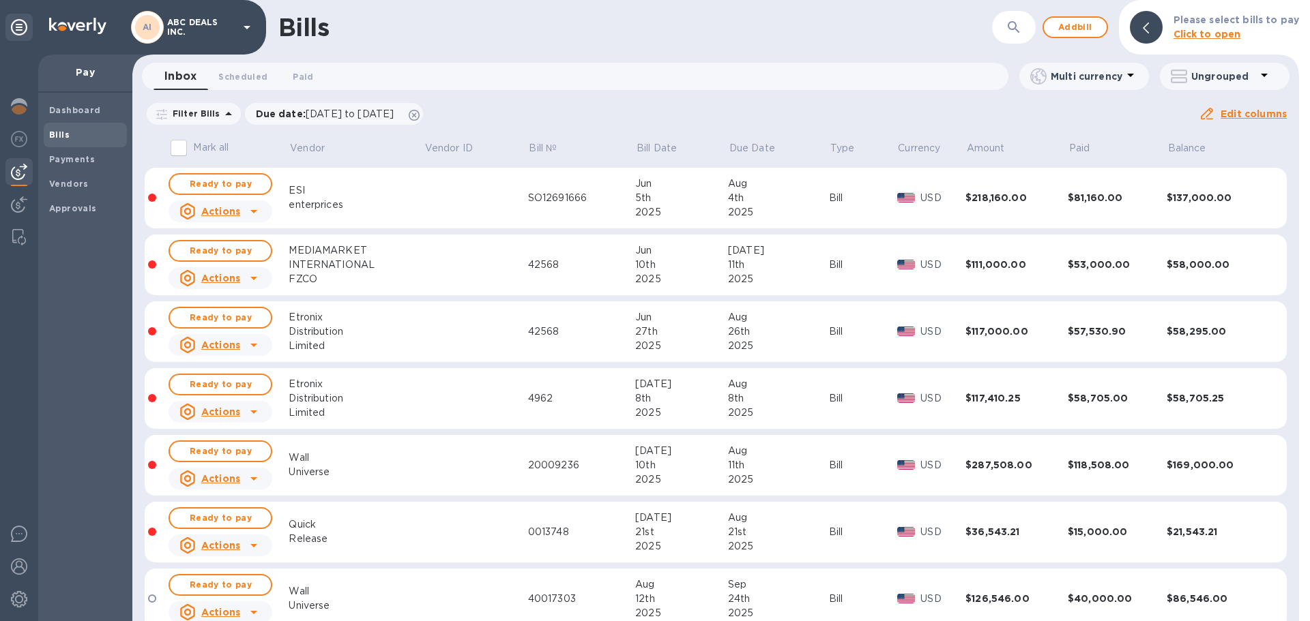
click at [99, 68] on p "Pay" at bounding box center [85, 72] width 72 height 14
click at [60, 77] on p "Pay" at bounding box center [85, 72] width 72 height 14
click at [25, 98] on img at bounding box center [19, 106] width 16 height 16
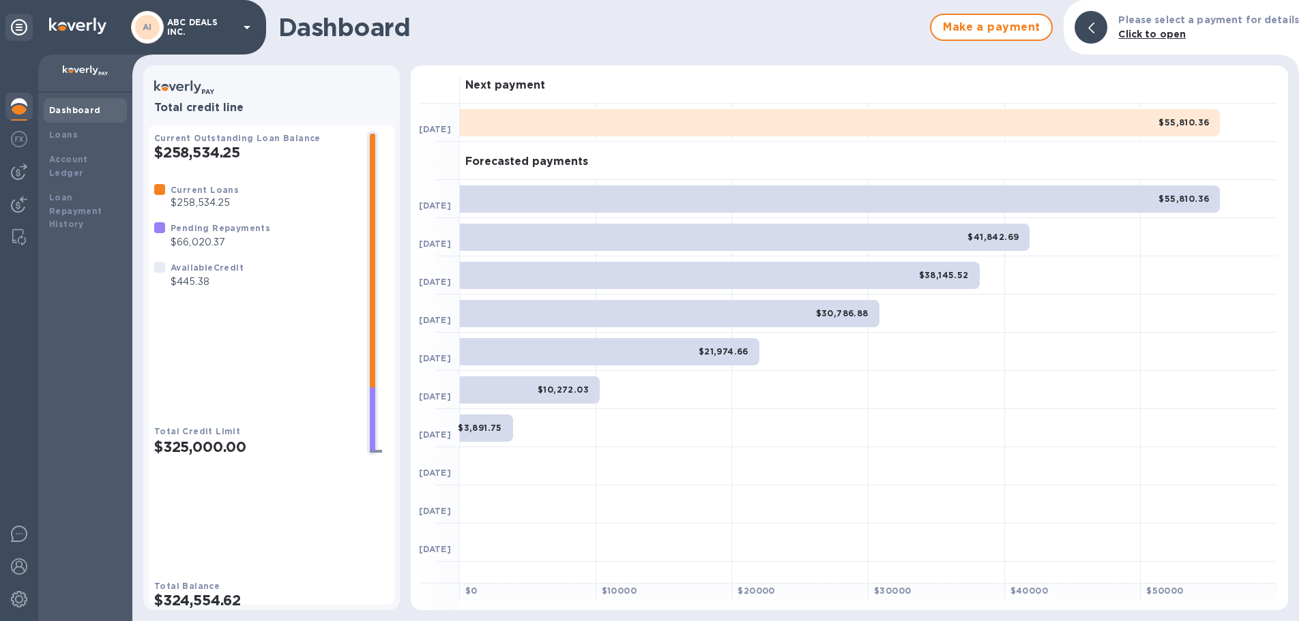
click at [196, 288] on p "$445.38" at bounding box center [207, 282] width 73 height 14
